Goal: Use online tool/utility

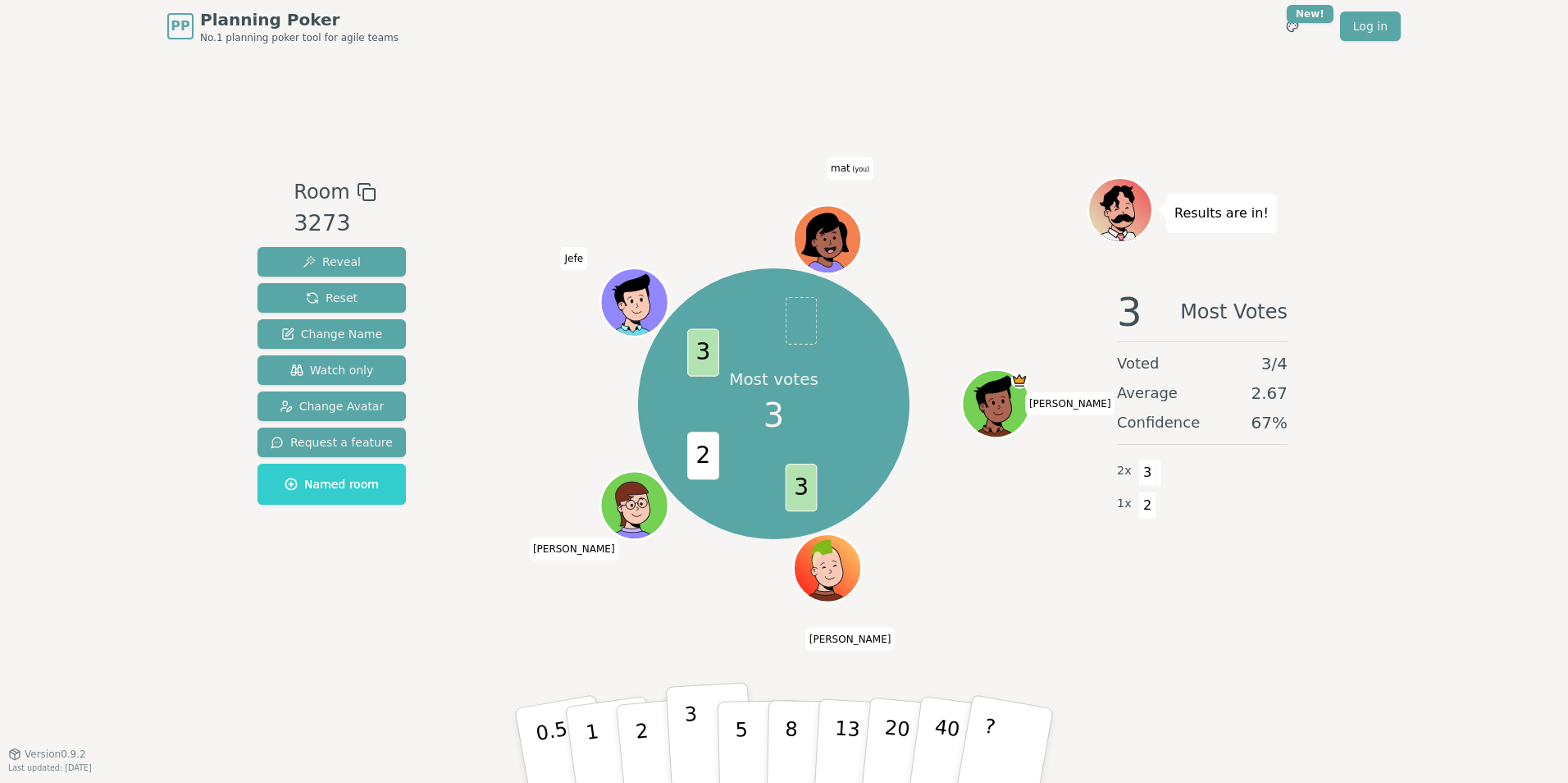
click at [675, 745] on button "3" at bounding box center [711, 746] width 90 height 128
